Goal: Transaction & Acquisition: Download file/media

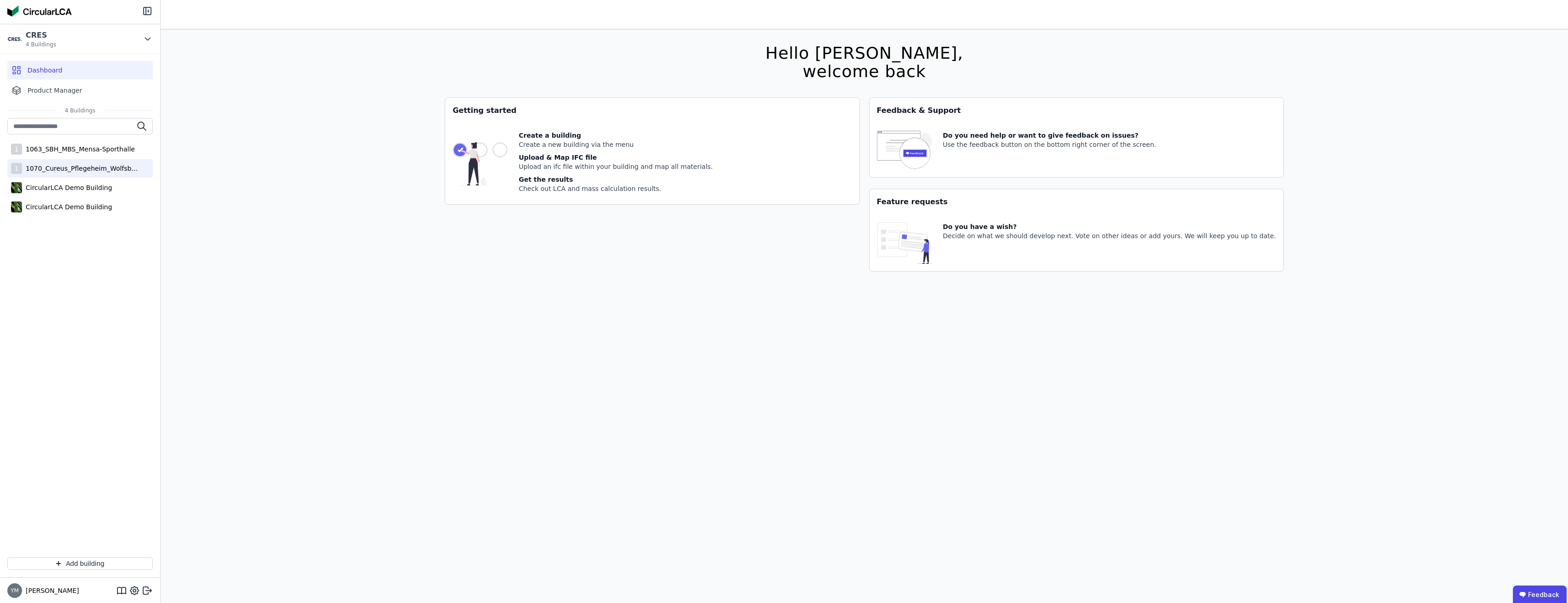
scroll to position [29, 0]
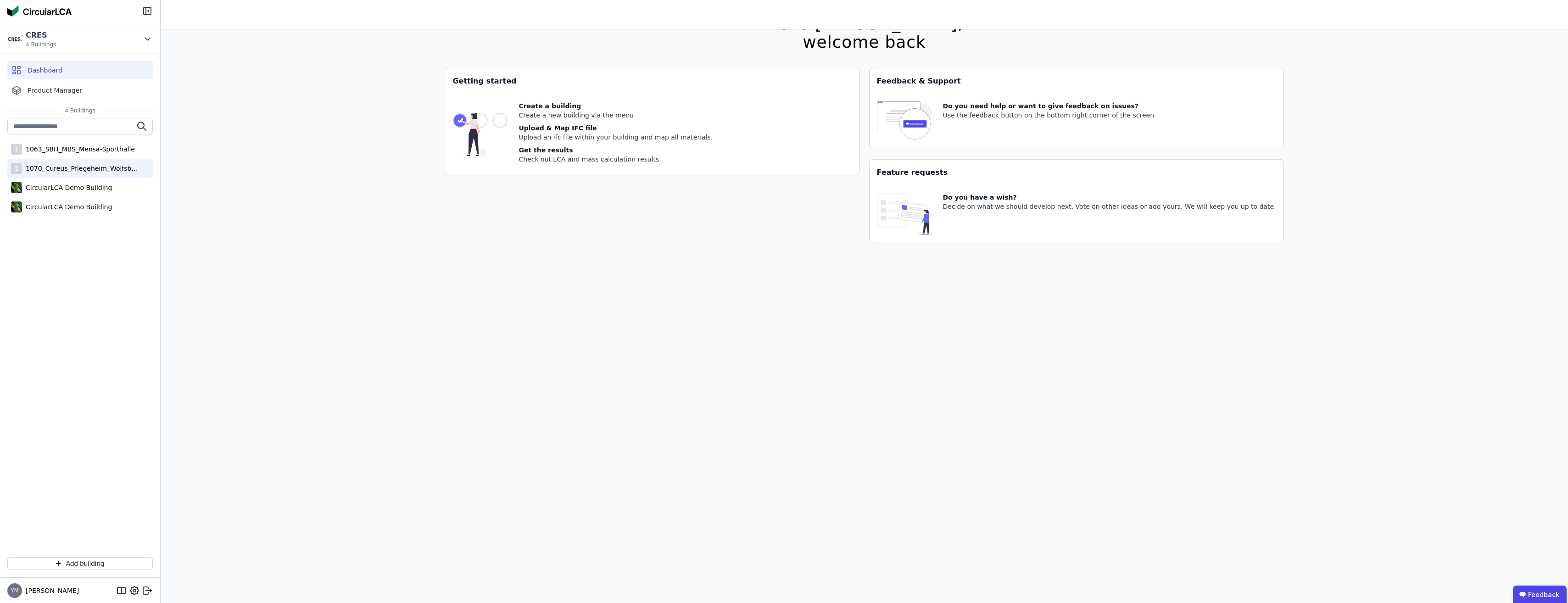
click at [43, 175] on div "1 1070_Cureus_Pflegeheim_Wolfsbüttel" at bounding box center [80, 168] width 145 height 18
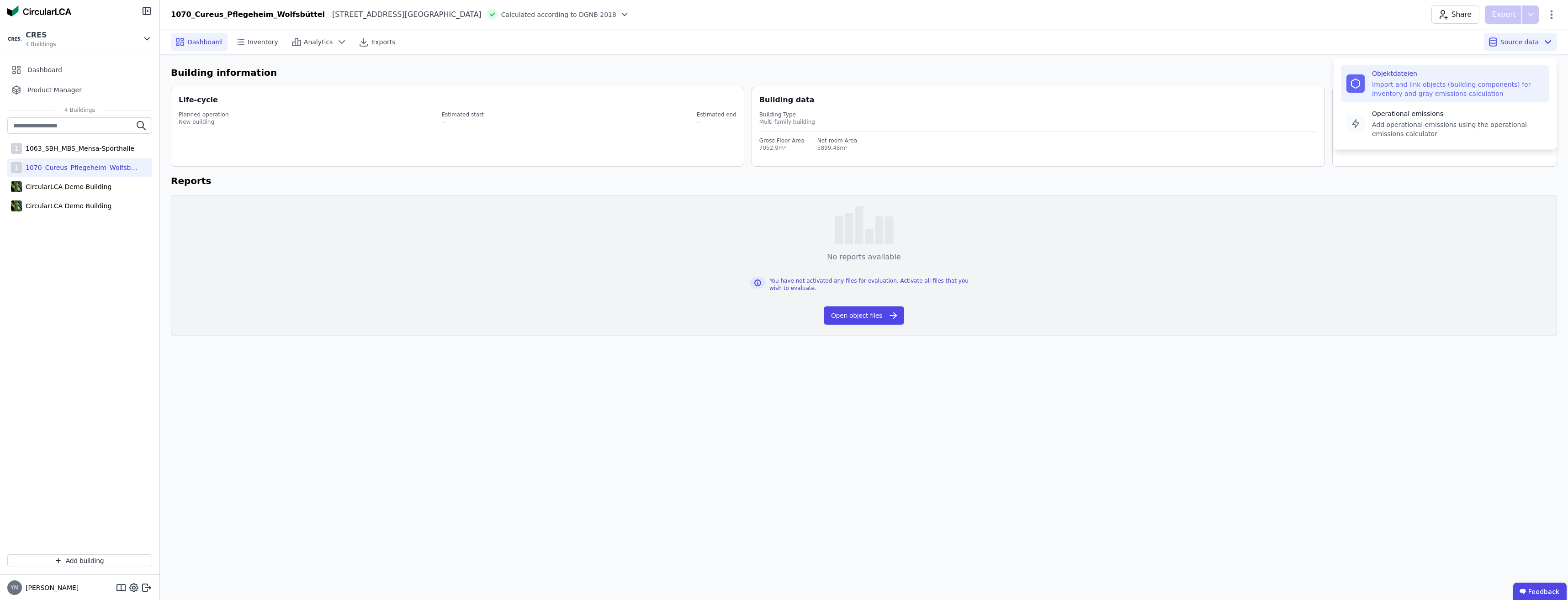
click at [1447, 83] on div "Import and link objects (building components) for inventory and gray emissions …" at bounding box center [1458, 89] width 172 height 18
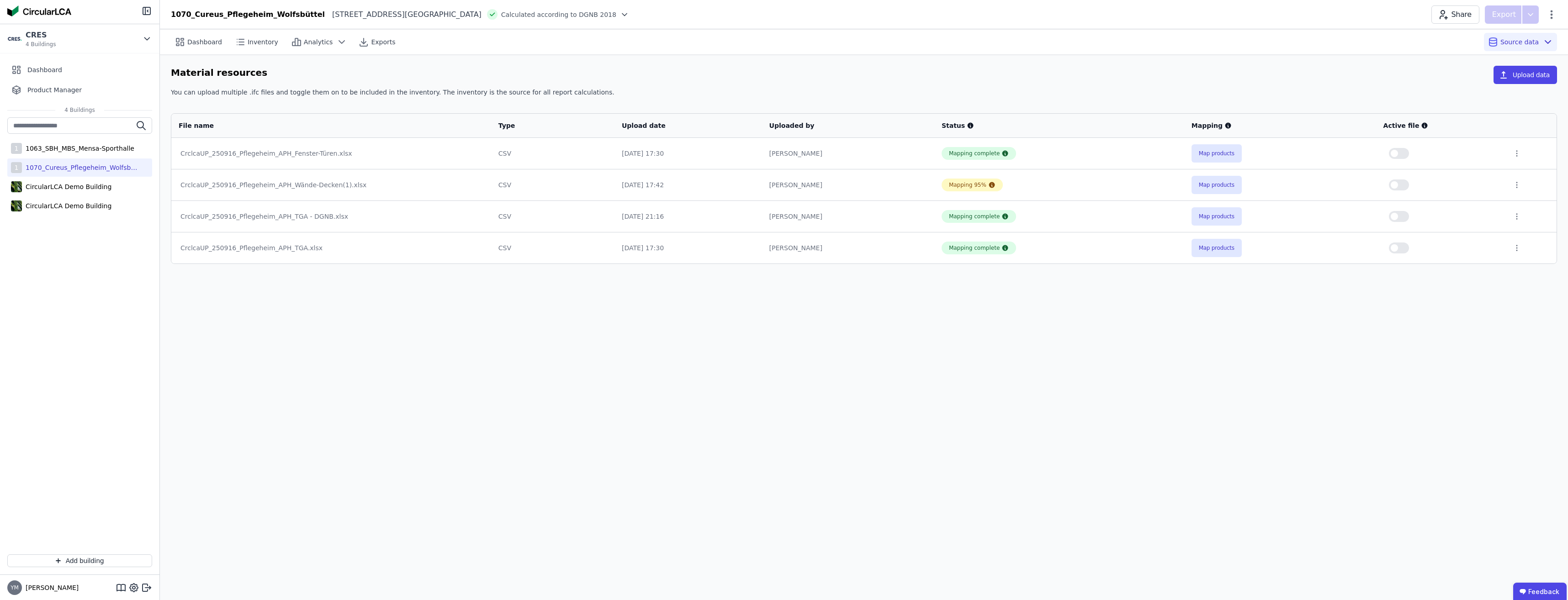
click at [312, 153] on div "CrclcaUP_250916_Pflegeheim_APH_Fenster-Türen.xlsx" at bounding box center [331, 153] width 301 height 9
click at [316, 153] on div "CrclcaUP_250916_Pflegeheim_APH_Fenster-Türen.xlsx" at bounding box center [331, 153] width 301 height 9
click at [1517, 155] on icon at bounding box center [1517, 153] width 9 height 9
click at [567, 381] on div "Dashboard Inventory Analytics Exports Source data Material resources Upload dat…" at bounding box center [864, 315] width 1408 height 571
click at [1516, 186] on icon at bounding box center [1517, 184] width 1 height 5
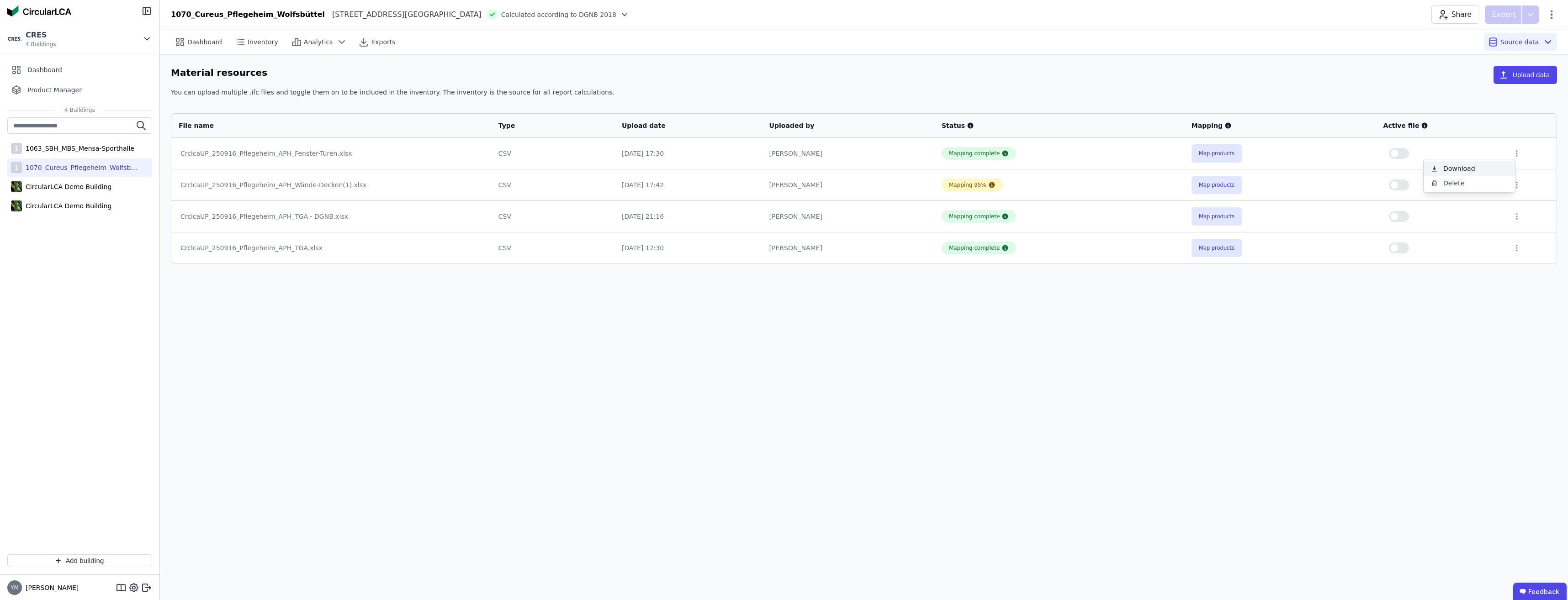
click at [1462, 171] on link "Download" at bounding box center [1469, 169] width 91 height 15
